Goal: Task Accomplishment & Management: Complete application form

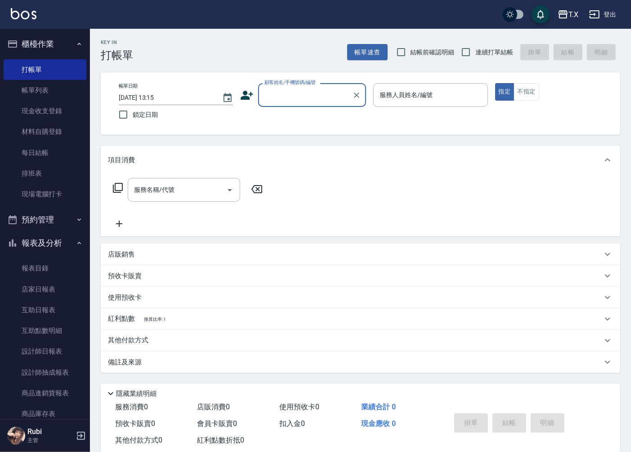
click at [304, 98] on input "顧客姓名/手機號碼/編號" at bounding box center [305, 95] width 86 height 16
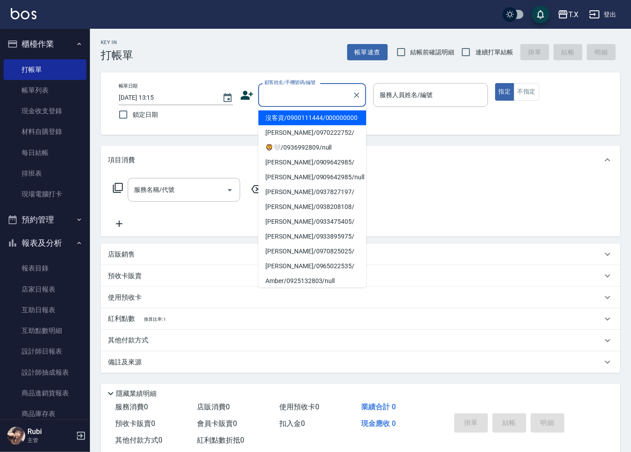
click at [303, 122] on li "沒客資/0900111444/000000000" at bounding box center [312, 118] width 108 height 15
type input "沒客資/0900111444/000000000"
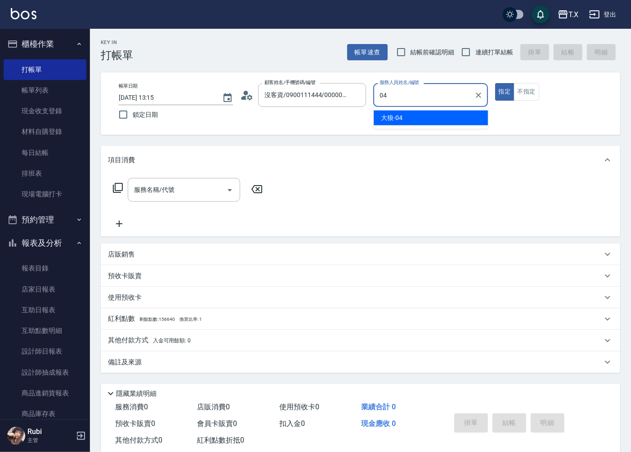
type input "04"
type button "true"
type input "大狼-04"
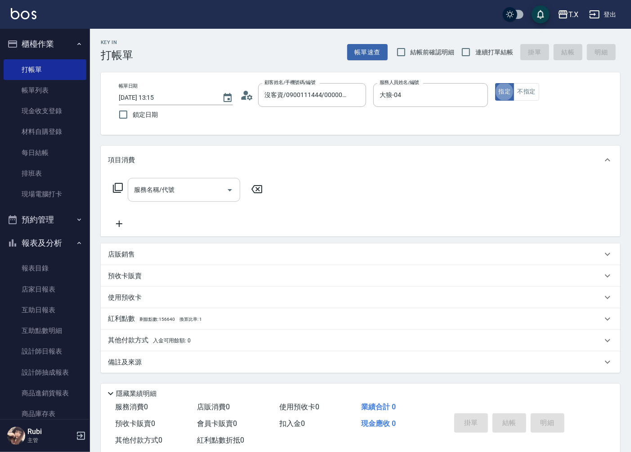
click at [207, 191] on input "服務名稱/代號" at bounding box center [177, 190] width 91 height 16
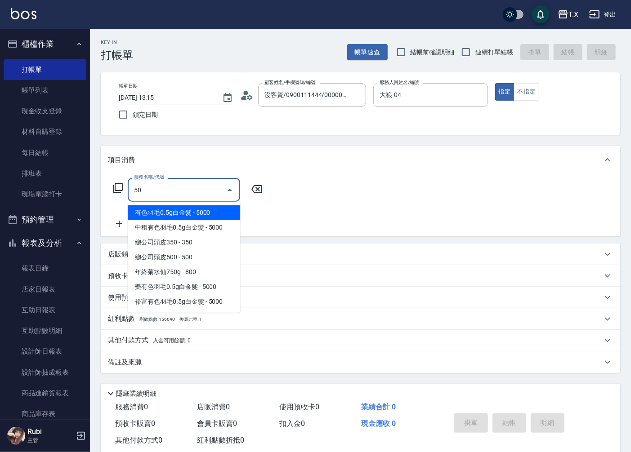
type input "501"
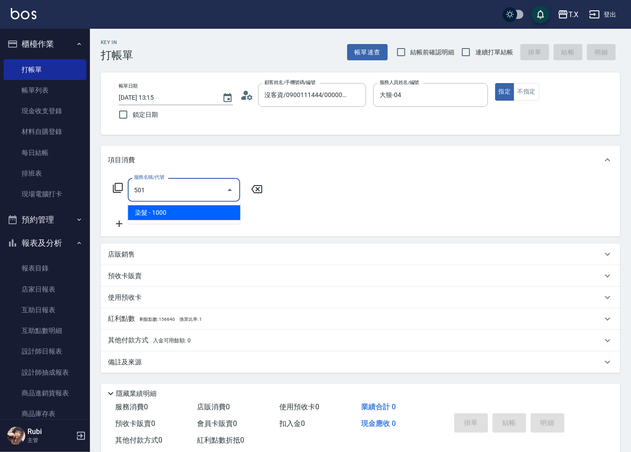
type input "100"
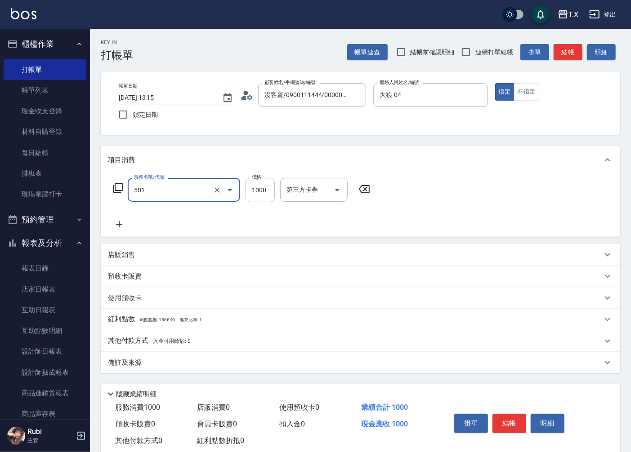
type input "染髮(501)"
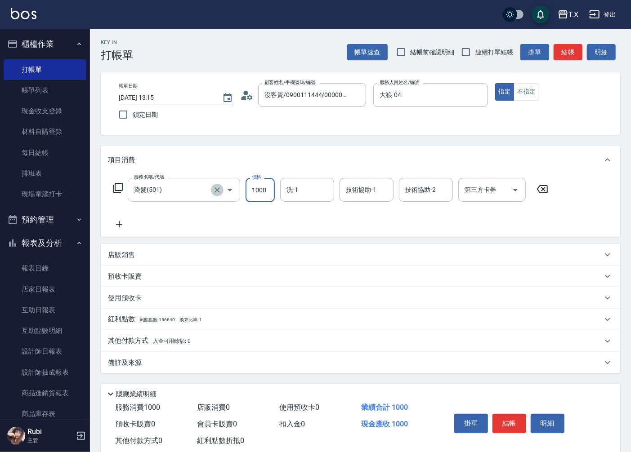
click at [217, 188] on icon "Clear" at bounding box center [217, 190] width 9 height 9
type input "3"
type input "0"
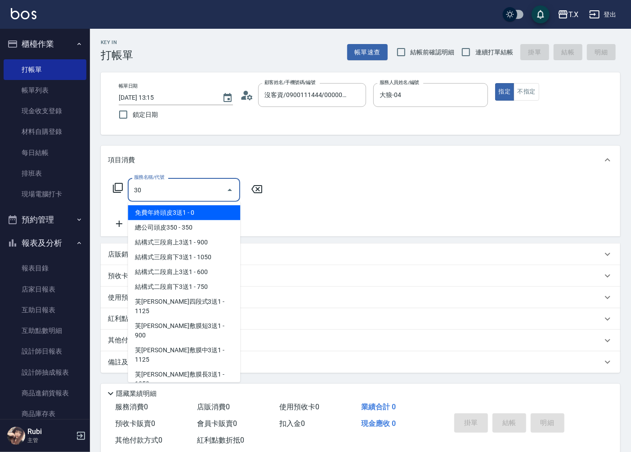
type input "301"
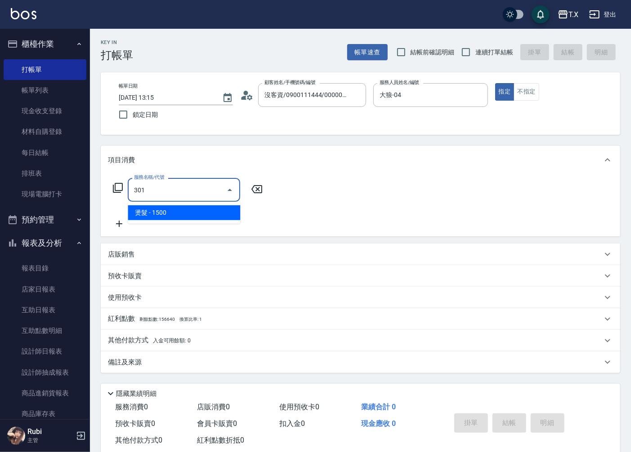
type input "150"
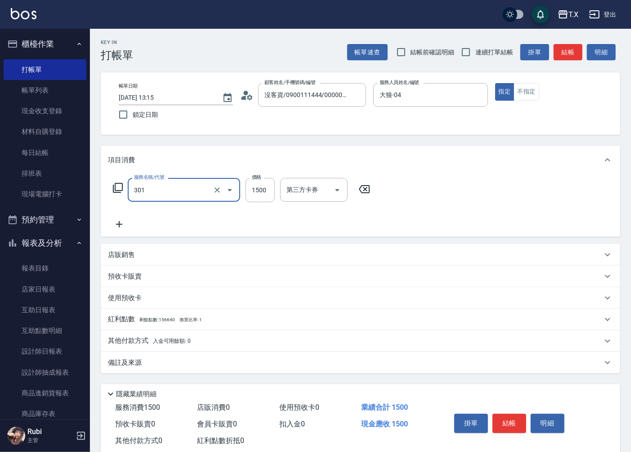
type input "燙髮(301)"
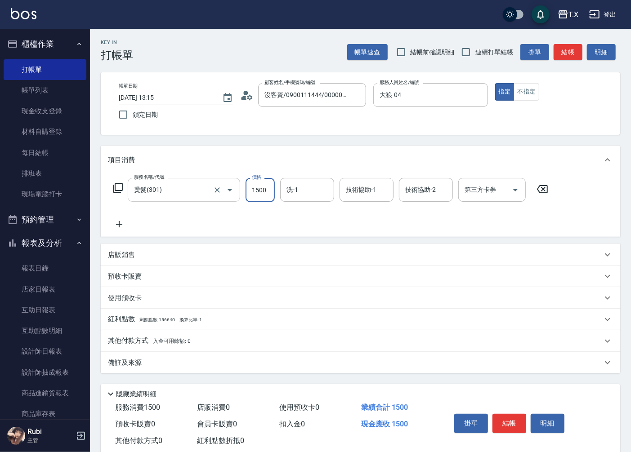
type input "1"
type input "0"
type input "140"
type input "10"
type input "1400"
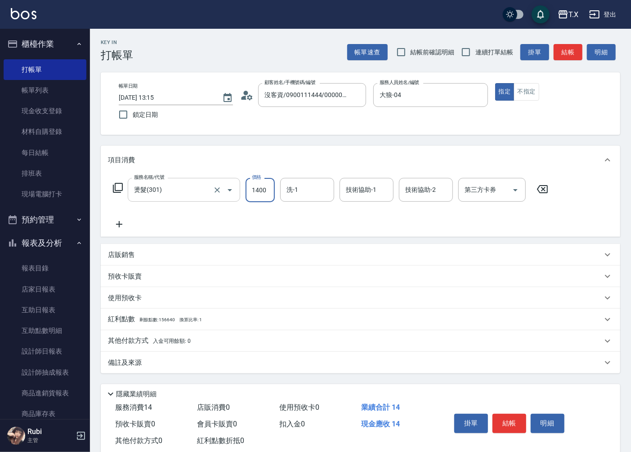
type input "140"
type input "1400"
click at [507, 427] on button "結帳" at bounding box center [509, 423] width 34 height 19
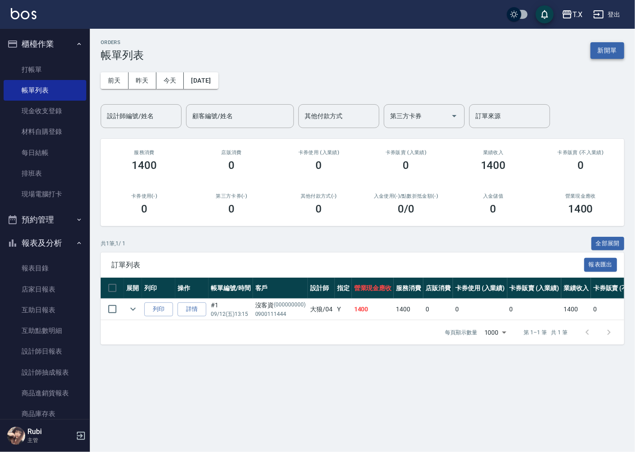
click at [602, 55] on button "新開單" at bounding box center [608, 50] width 34 height 17
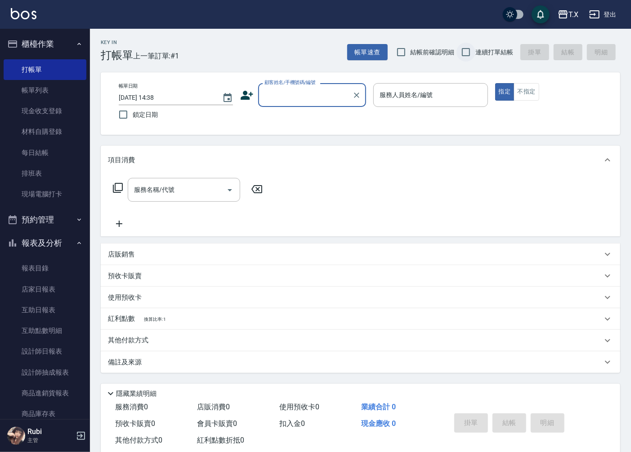
click at [463, 52] on input "連續打單結帳" at bounding box center [465, 52] width 19 height 19
checkbox input "true"
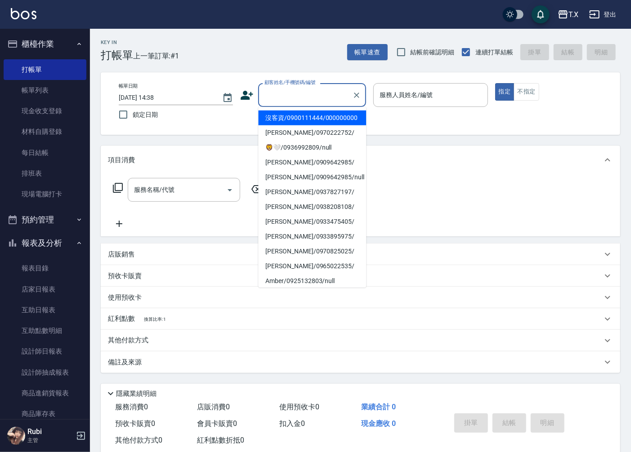
click at [289, 94] on input "顧客姓名/手機號碼/編號" at bounding box center [305, 95] width 86 height 16
click at [306, 120] on li "沒客資/0900111444/000000000" at bounding box center [312, 118] width 108 height 15
type input "沒客資/0900111444/000000000"
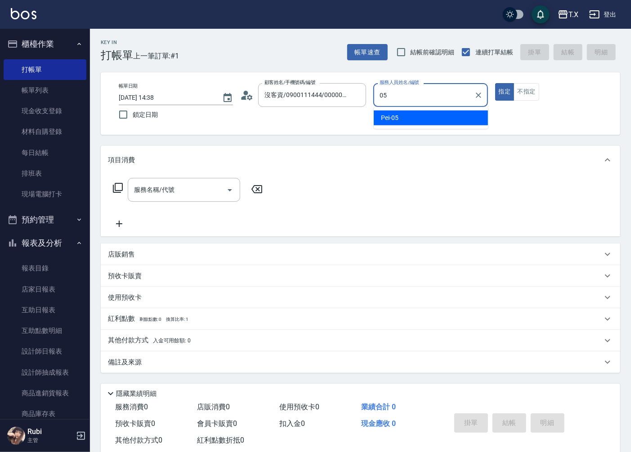
type input "Pei-05"
type button "true"
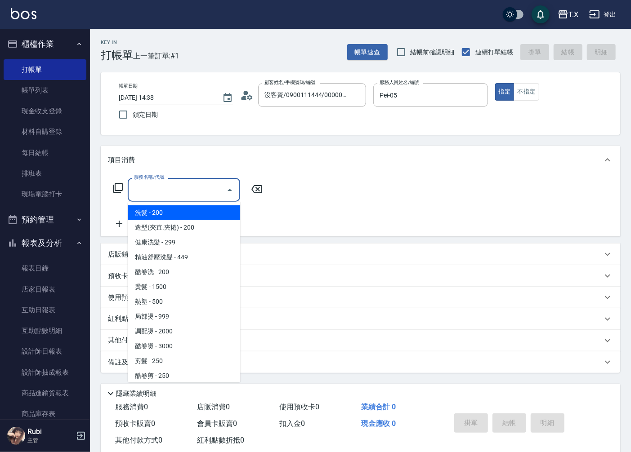
click at [196, 182] on input "服務名稱/代號" at bounding box center [177, 190] width 91 height 16
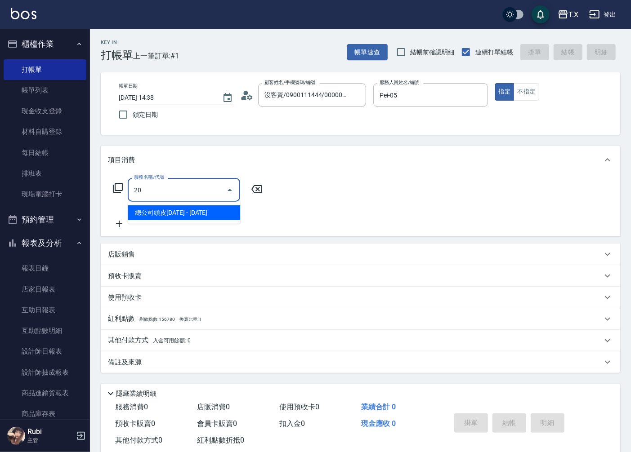
type input "201"
type input "20"
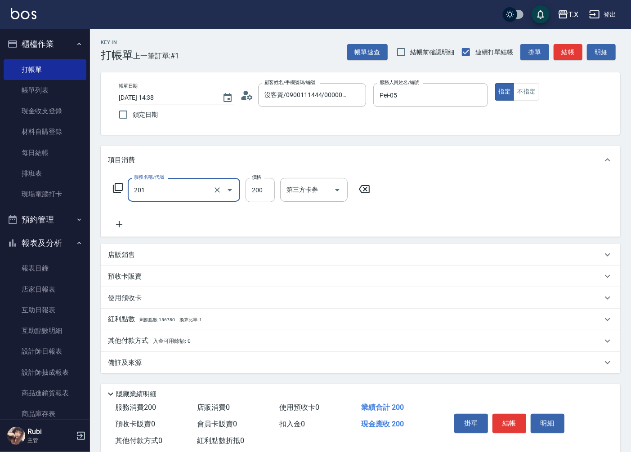
type input "洗髮(201)"
click at [318, 187] on input "洗-1" at bounding box center [307, 190] width 46 height 16
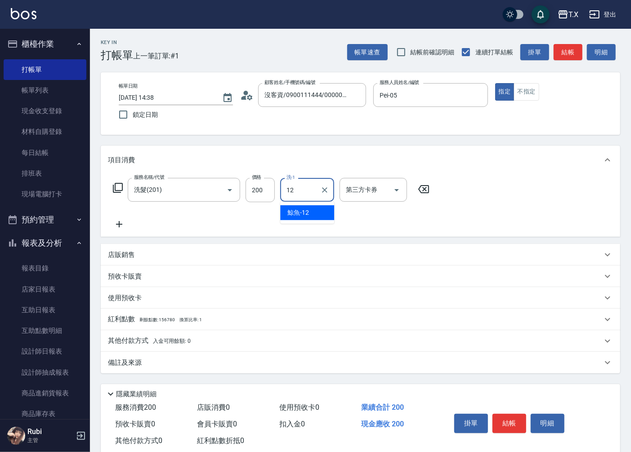
type input "鯨魚-12"
click at [120, 226] on icon at bounding box center [119, 224] width 22 height 11
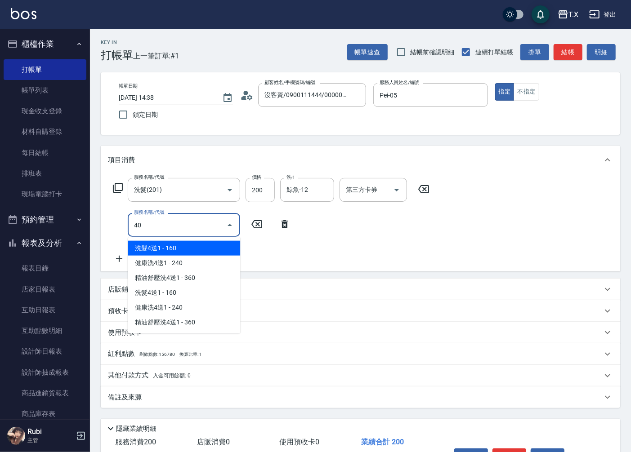
type input "401"
type input "40"
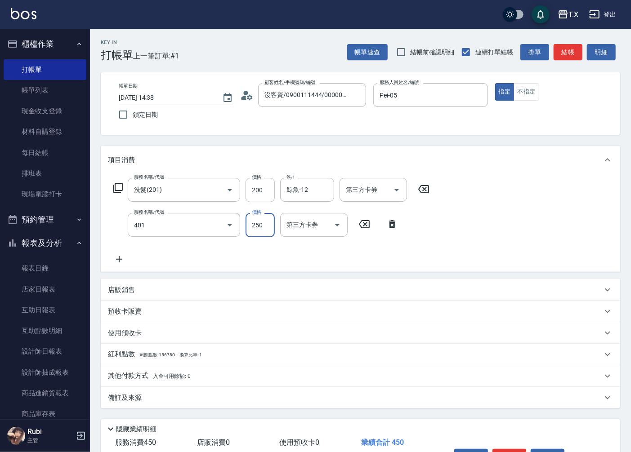
type input "剪髮(401)"
type input "3"
type input "20"
type input "300"
type input "50"
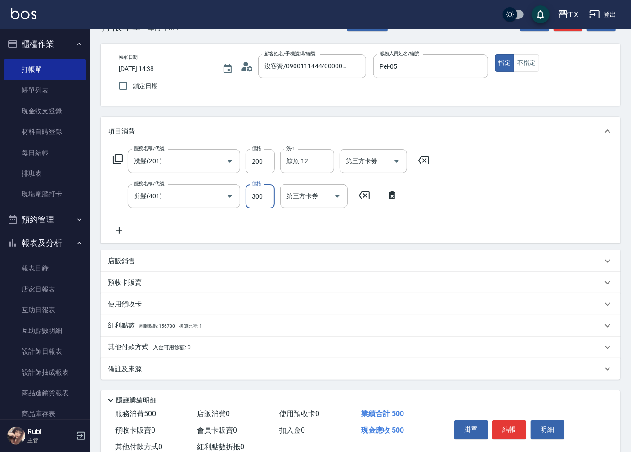
scroll to position [57, 0]
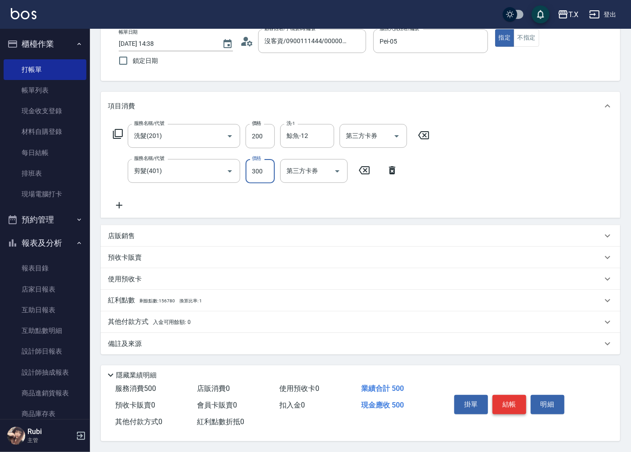
type input "300"
click at [513, 401] on button "結帳" at bounding box center [509, 404] width 34 height 19
type input "0"
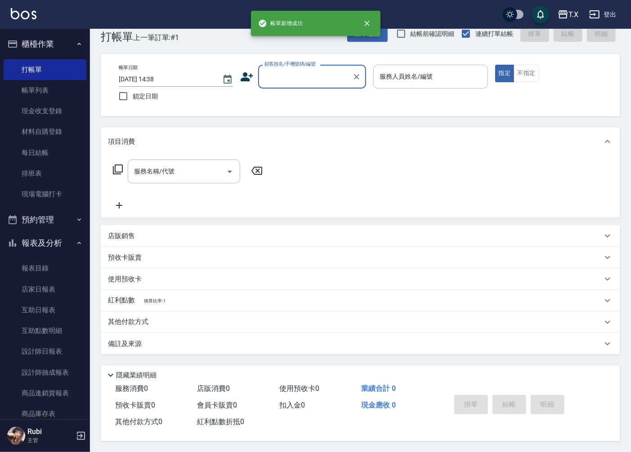
scroll to position [0, 0]
click at [311, 81] on input "顧客姓名/手機號碼/編號" at bounding box center [305, 77] width 86 height 16
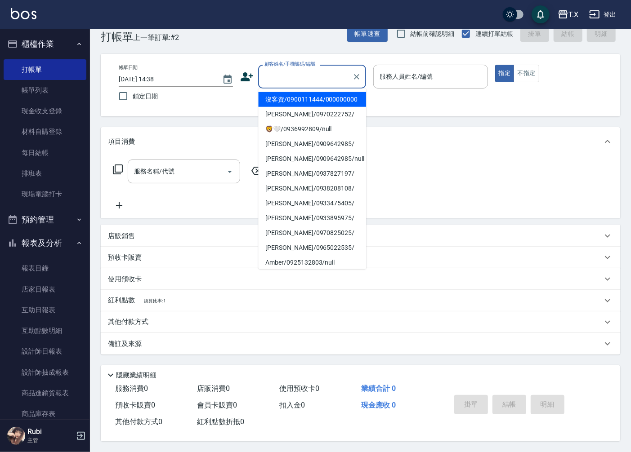
click at [307, 107] on li "沒客資/0900111444/000000000" at bounding box center [312, 99] width 108 height 15
type input "沒客資/0900111444/000000000"
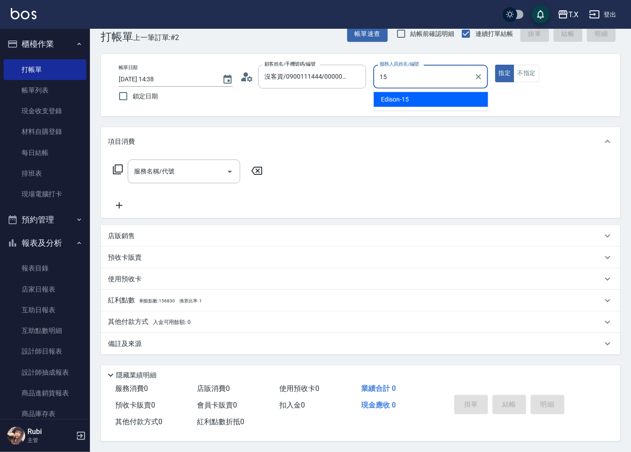
type input "Edison-15"
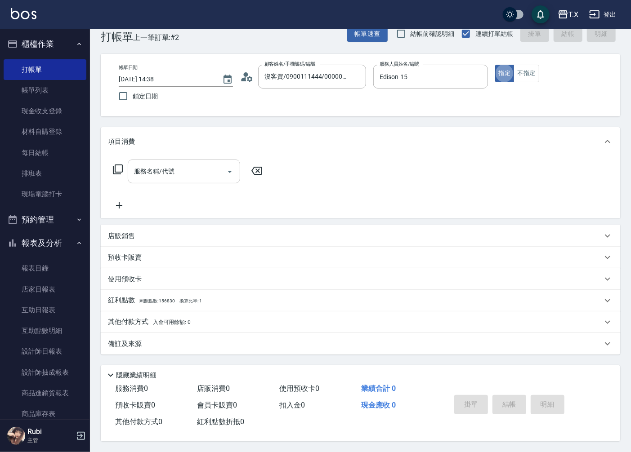
click at [203, 167] on input "服務名稱/代號" at bounding box center [177, 172] width 91 height 16
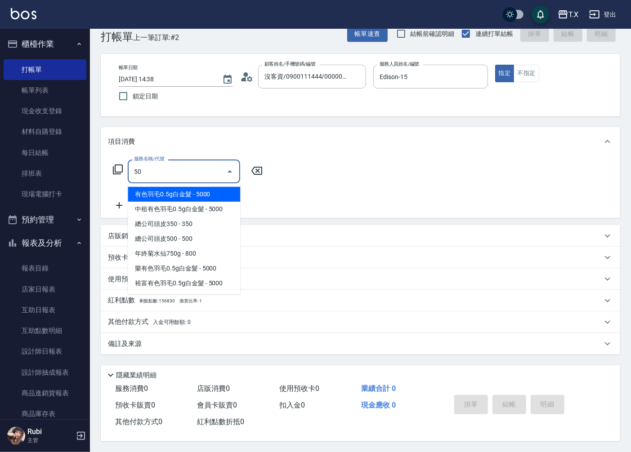
type input "501"
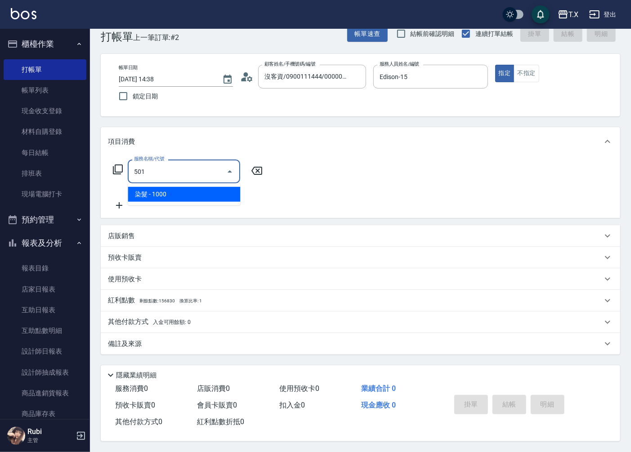
type input "100"
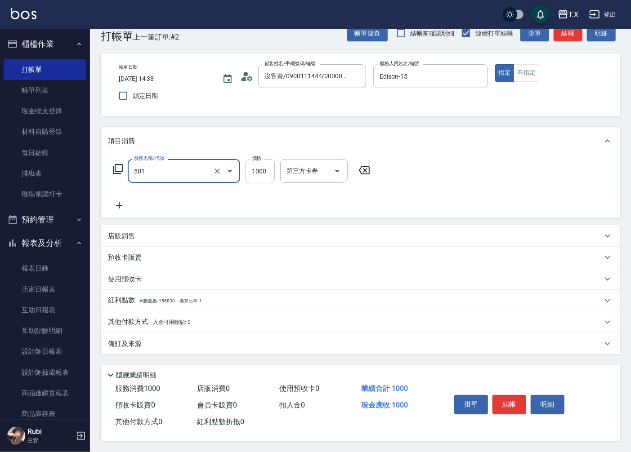
type input "染髮(501)"
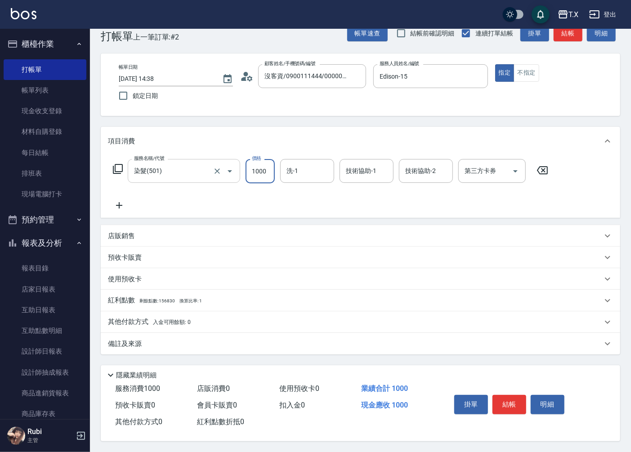
type input "3"
type input "0"
type input "300"
type input "30"
type input "3000"
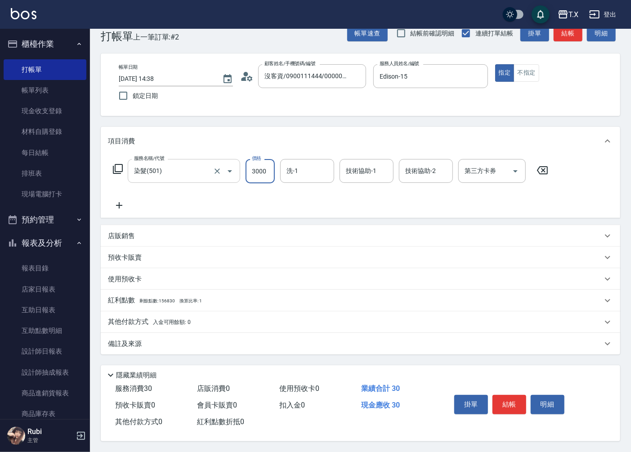
type input "300"
type input "3000"
click at [511, 408] on button "結帳" at bounding box center [509, 404] width 34 height 19
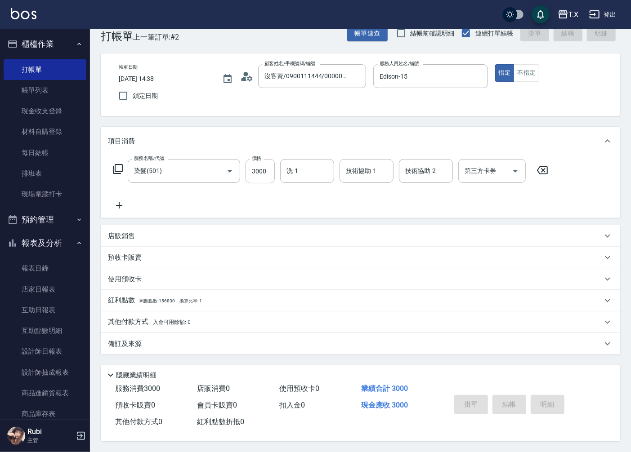
type input "0"
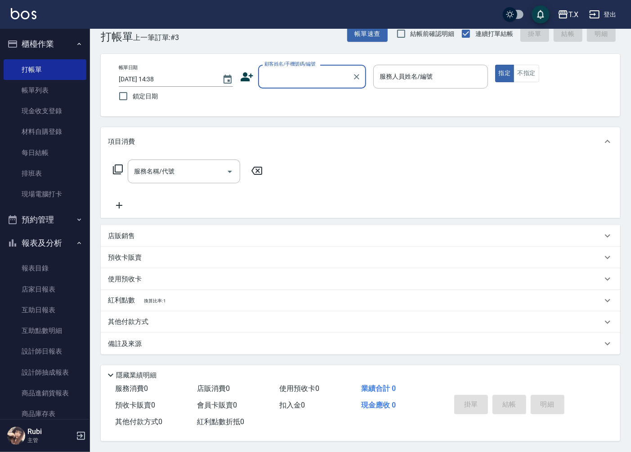
scroll to position [20, 0]
